Goal: Contribute content: Add original content to the website for others to see

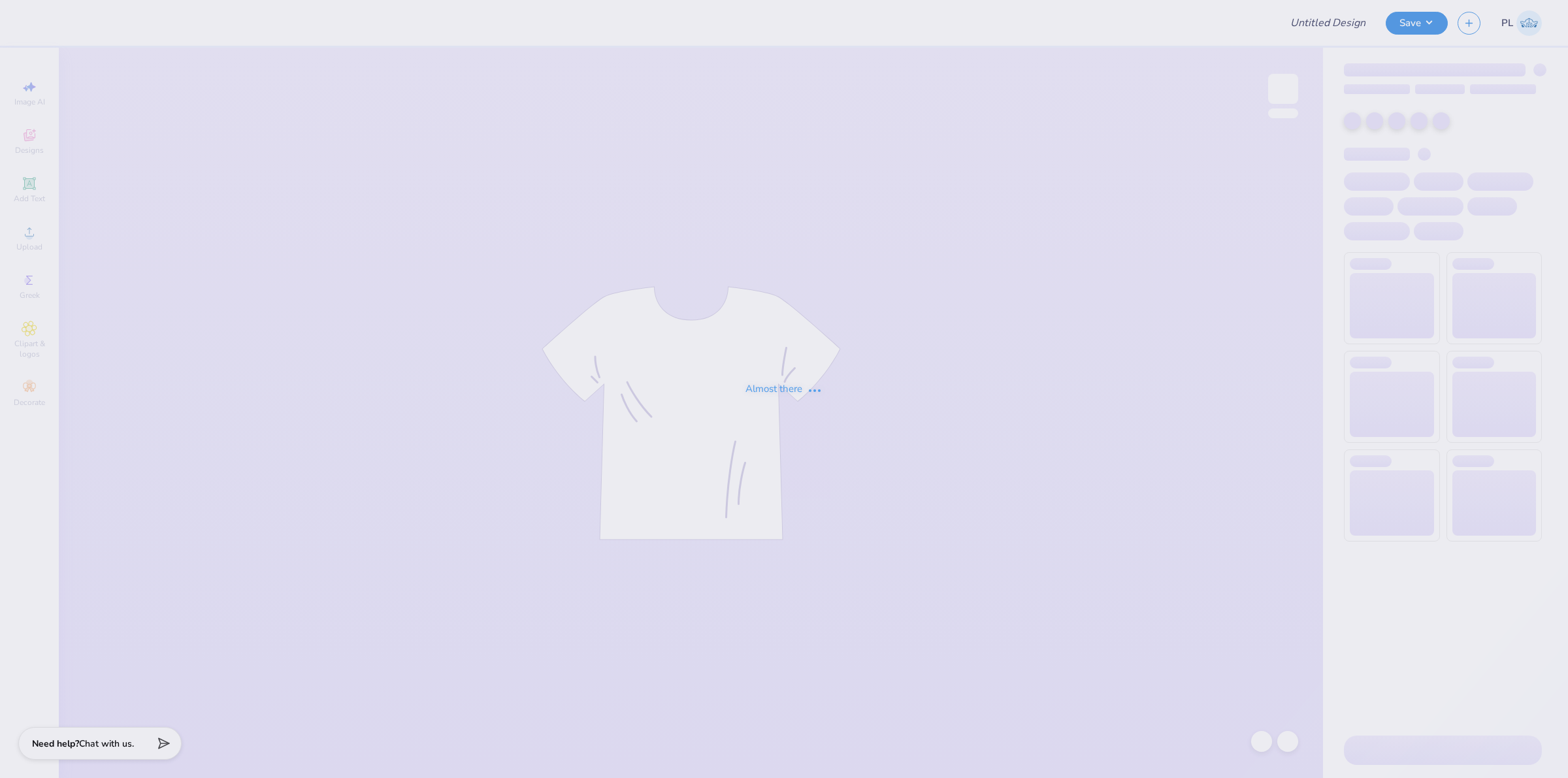
type input "PNM Shirts 2025"
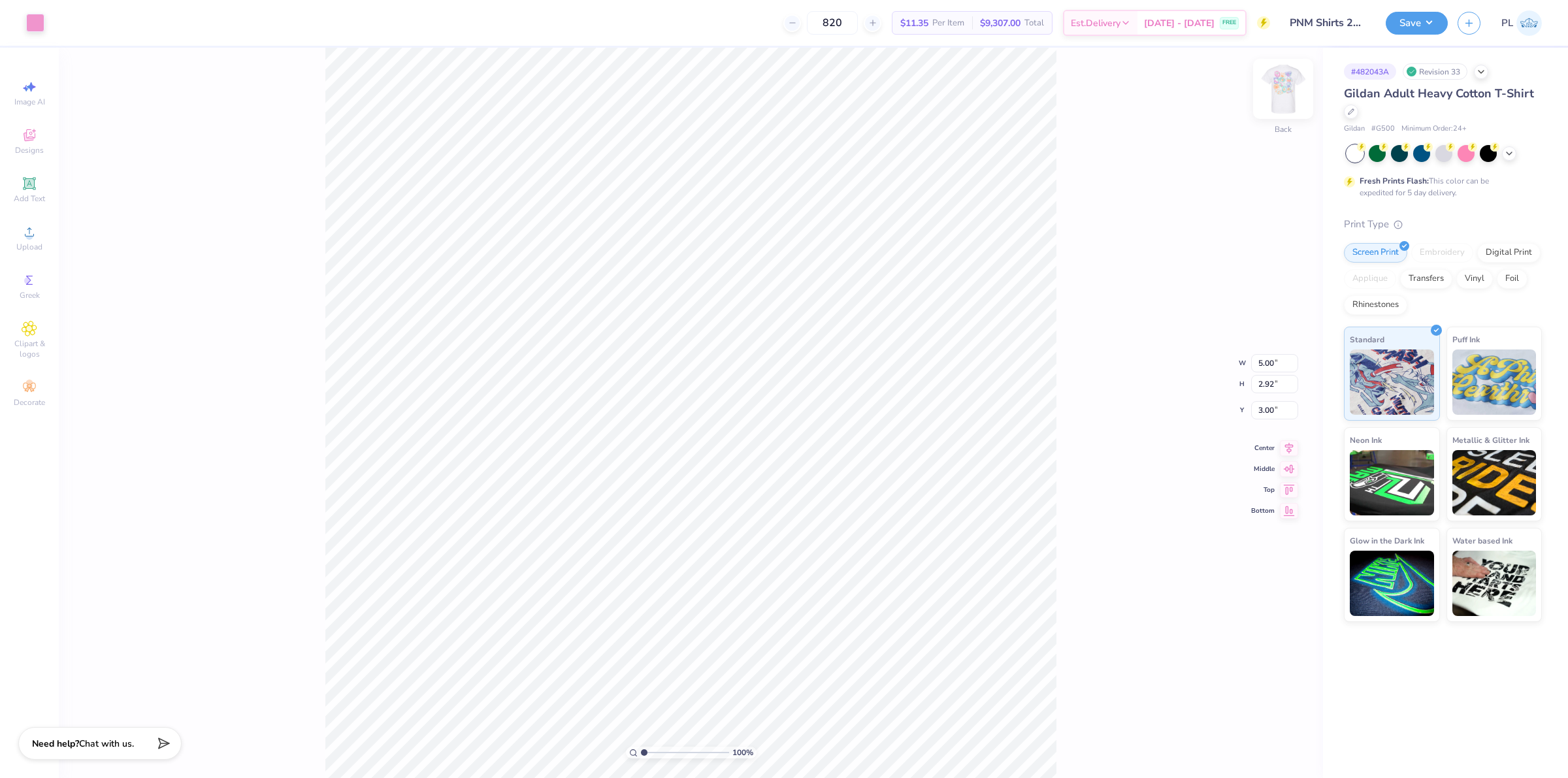
click at [1272, 96] on img at bounding box center [1284, 89] width 53 height 53
click at [24, 221] on div "Upload" at bounding box center [29, 237] width 46 height 38
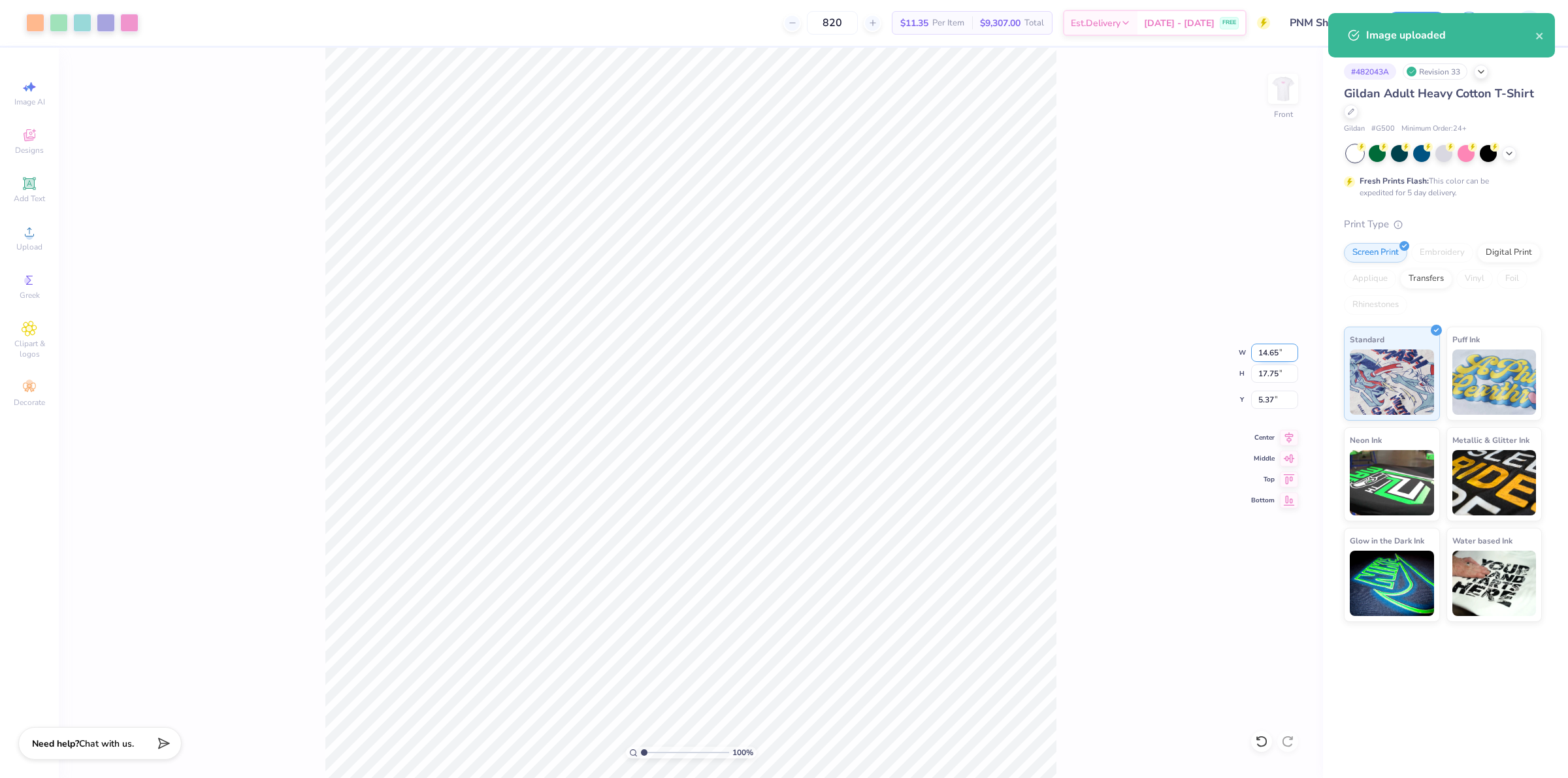
drag, startPoint x: 1257, startPoint y: 353, endPoint x: 1287, endPoint y: 351, distance: 30.1
click at [1287, 351] on input "14.65" at bounding box center [1275, 352] width 47 height 18
click at [1266, 371] on input "17.75" at bounding box center [1275, 373] width 47 height 18
type input "12.00"
type input "14.54"
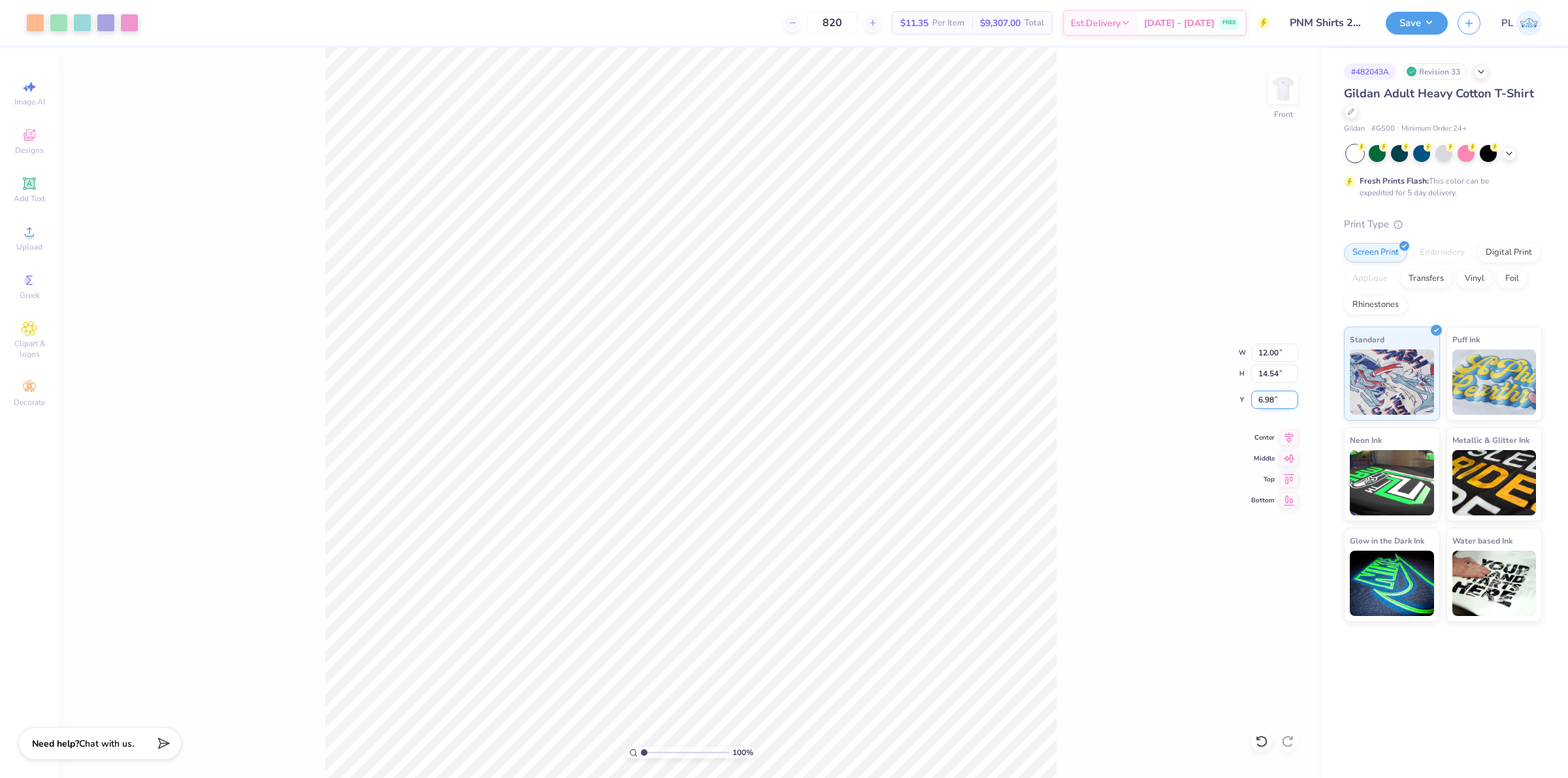
drag, startPoint x: 1264, startPoint y: 402, endPoint x: 1281, endPoint y: 402, distance: 17.0
click at [1281, 402] on input "6.98" at bounding box center [1275, 399] width 47 height 18
click at [1278, 375] on input "14.54" at bounding box center [1275, 373] width 47 height 18
type input "3.00"
type input "1"
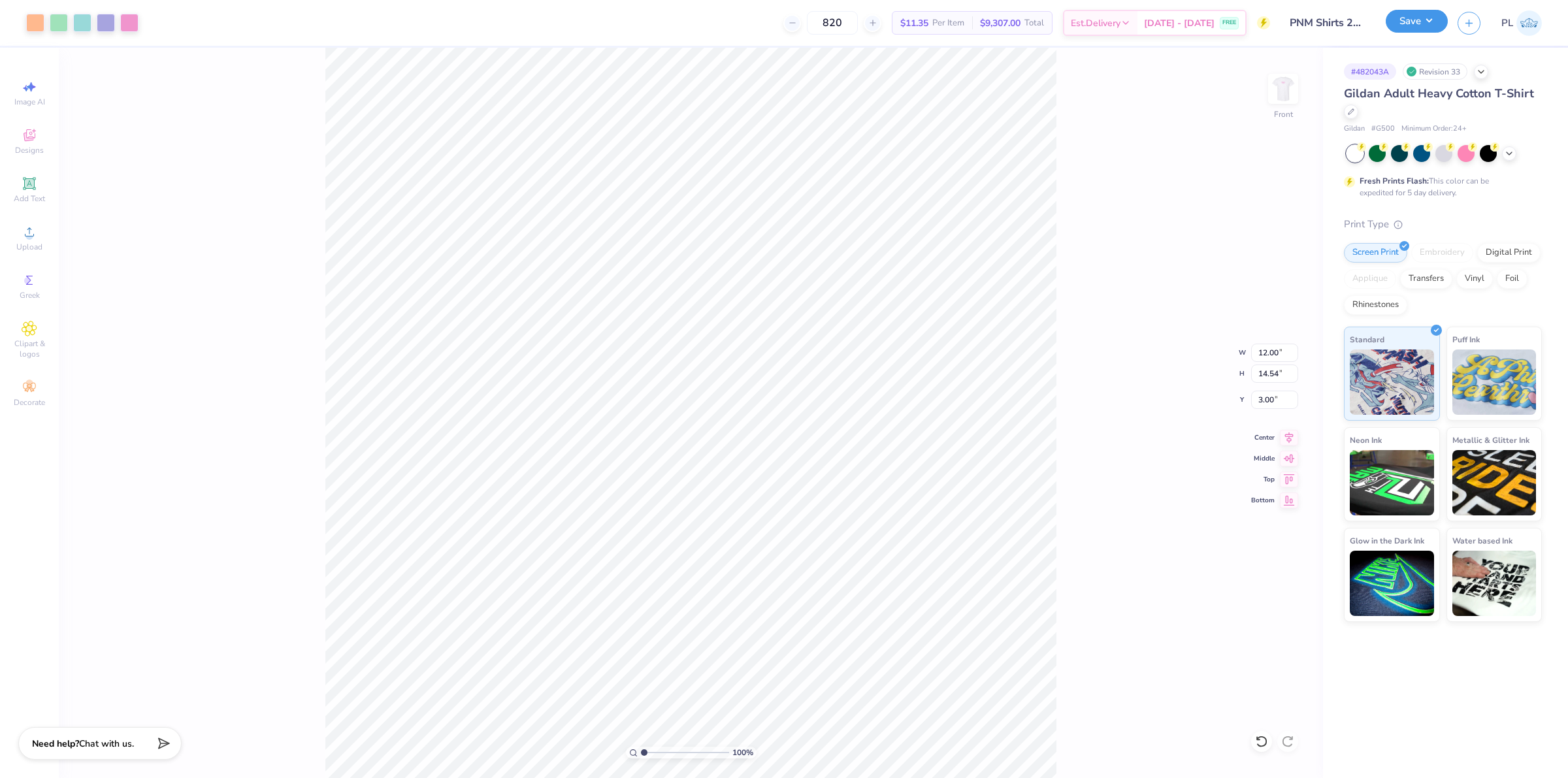
click at [1400, 30] on button "Save" at bounding box center [1417, 21] width 62 height 23
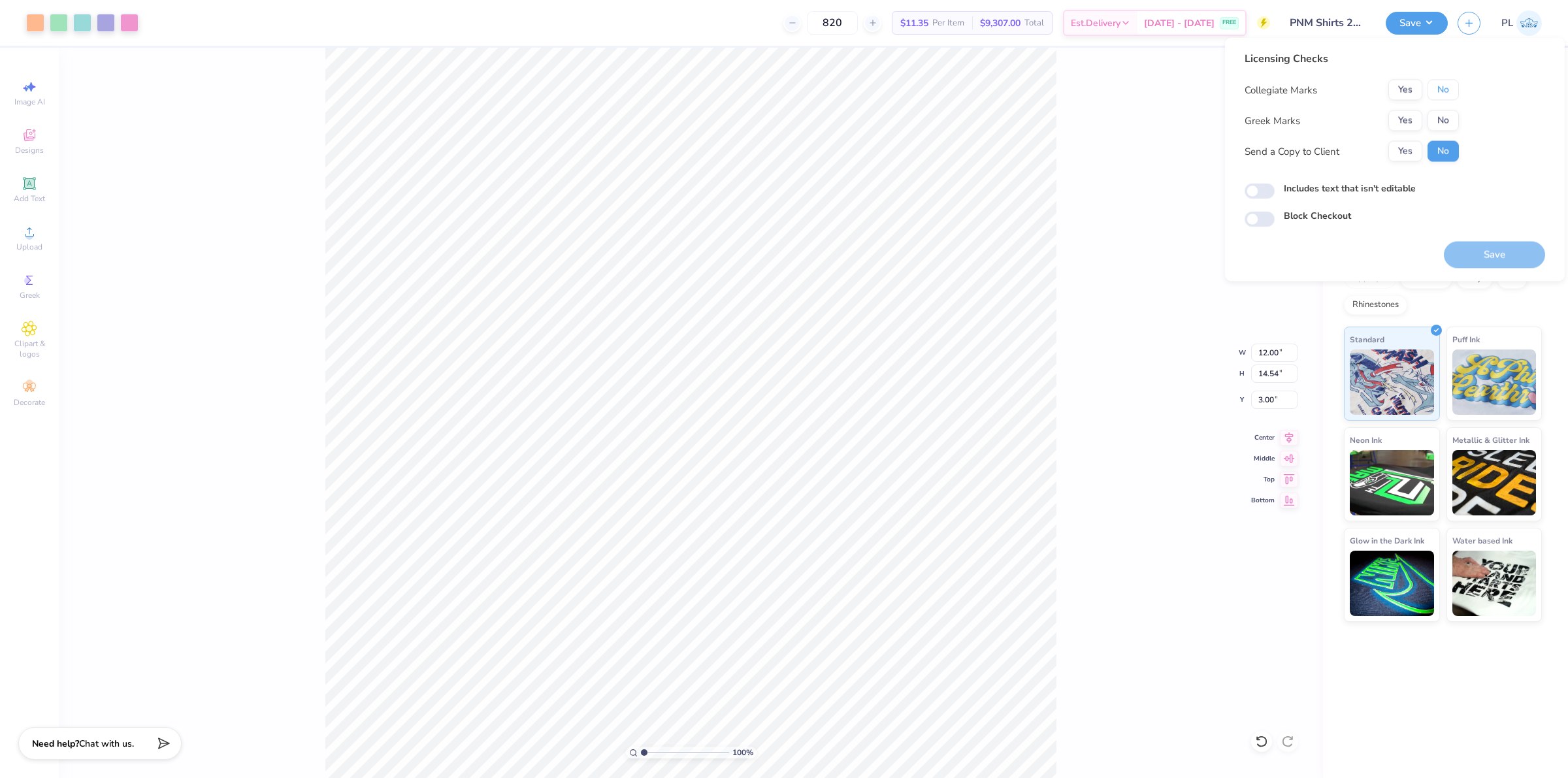
click at [1440, 89] on button "No" at bounding box center [1442, 90] width 31 height 21
click at [1402, 114] on button "Yes" at bounding box center [1406, 121] width 34 height 21
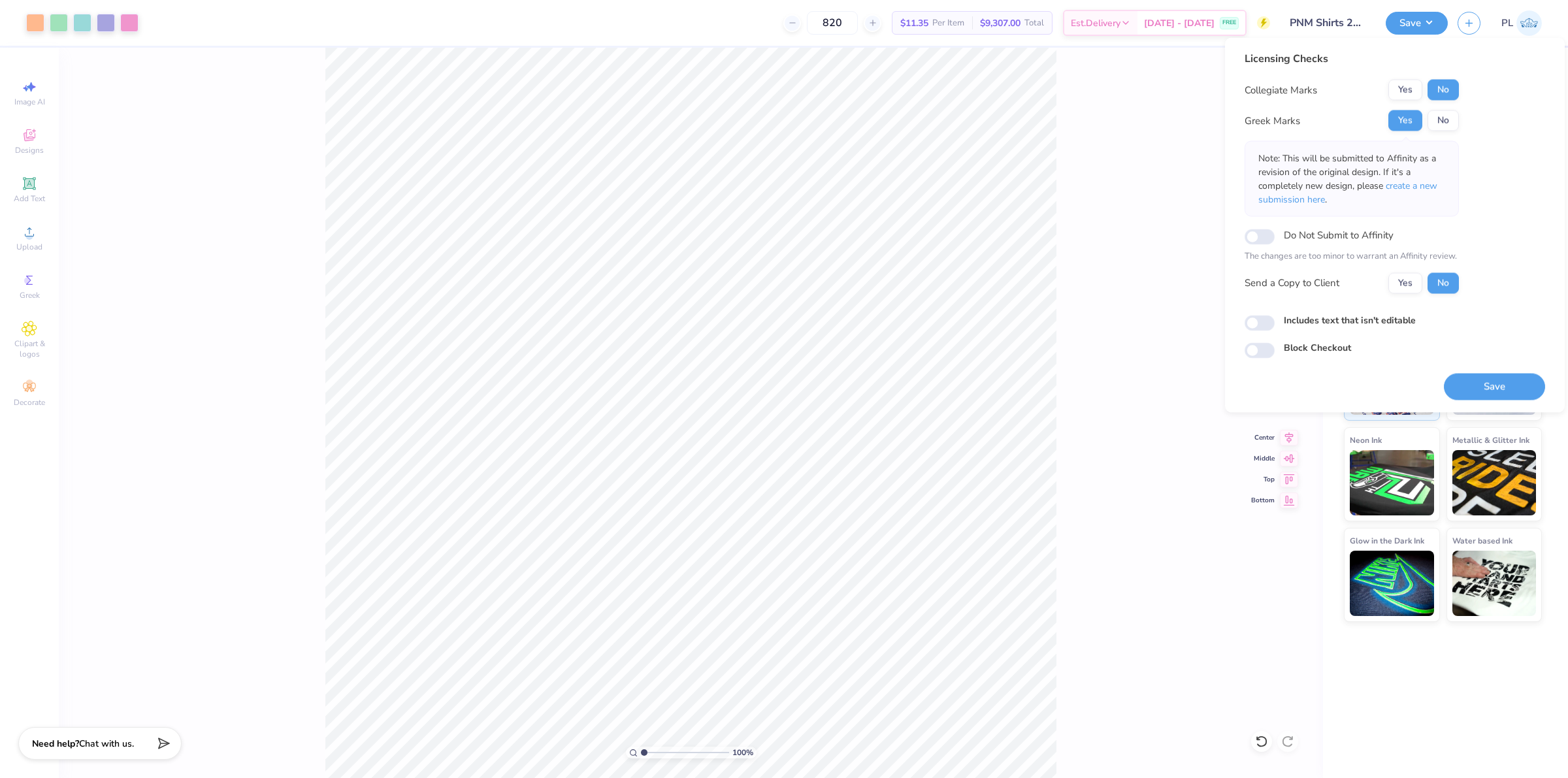
click at [1392, 320] on label "Includes text that isn't editable" at bounding box center [1349, 319] width 132 height 14
click at [1275, 320] on input "Includes text that isn't editable" at bounding box center [1260, 322] width 30 height 16
checkbox input "true"
click at [1462, 376] on button "Save" at bounding box center [1495, 386] width 101 height 27
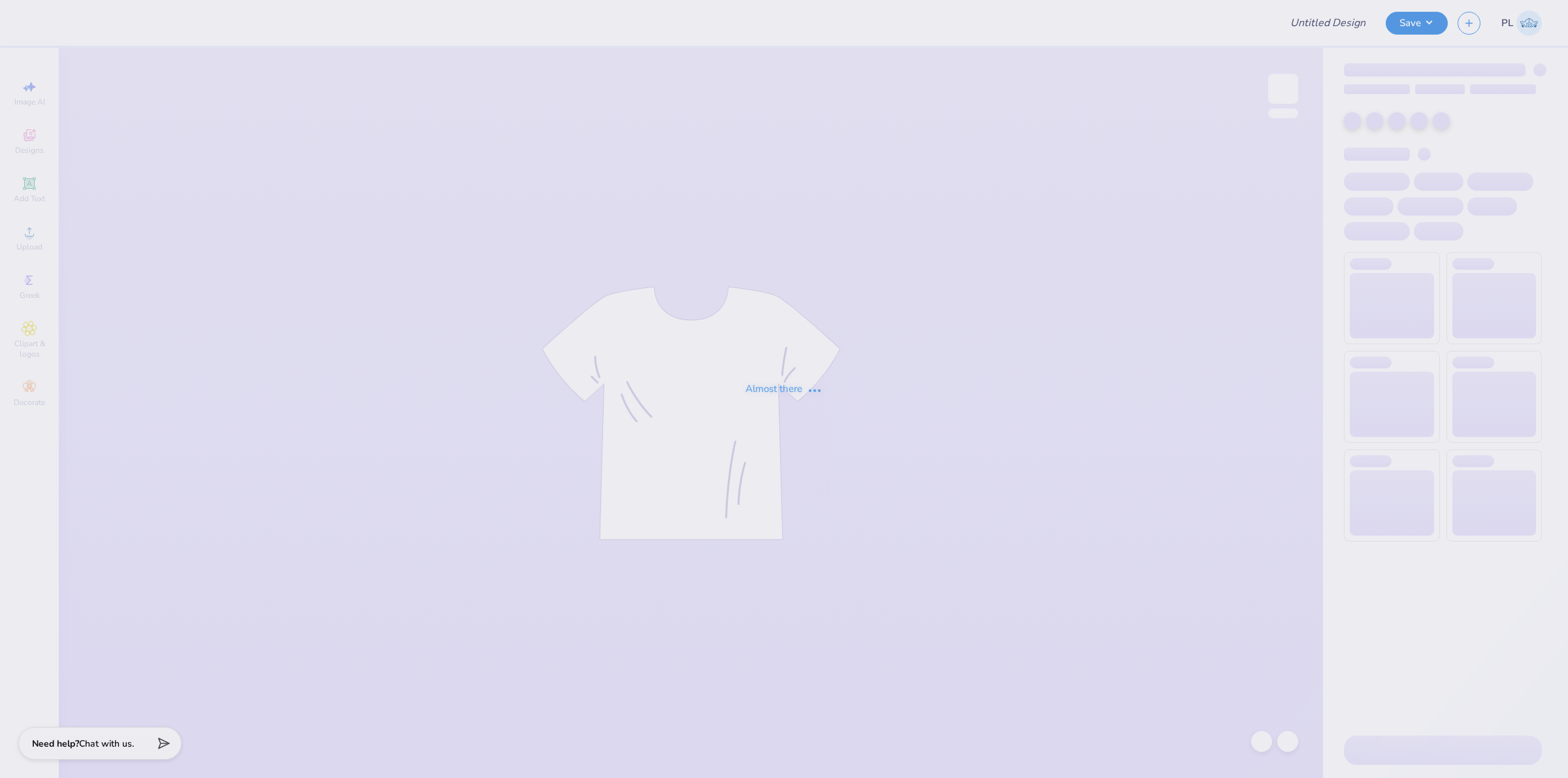
type input "[PERSON_NAME] Weekend"
